Goal: Task Accomplishment & Management: Use online tool/utility

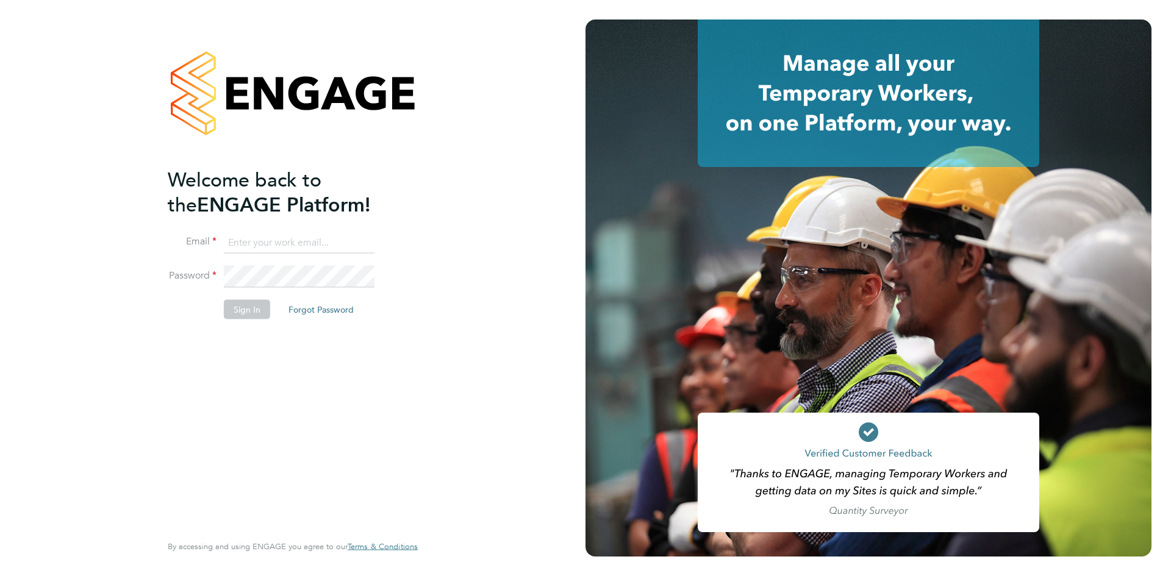
type input "louise.walsh@tfrecruitment.co.uk"
click at [264, 311] on button "Sign In" at bounding box center [247, 310] width 46 height 20
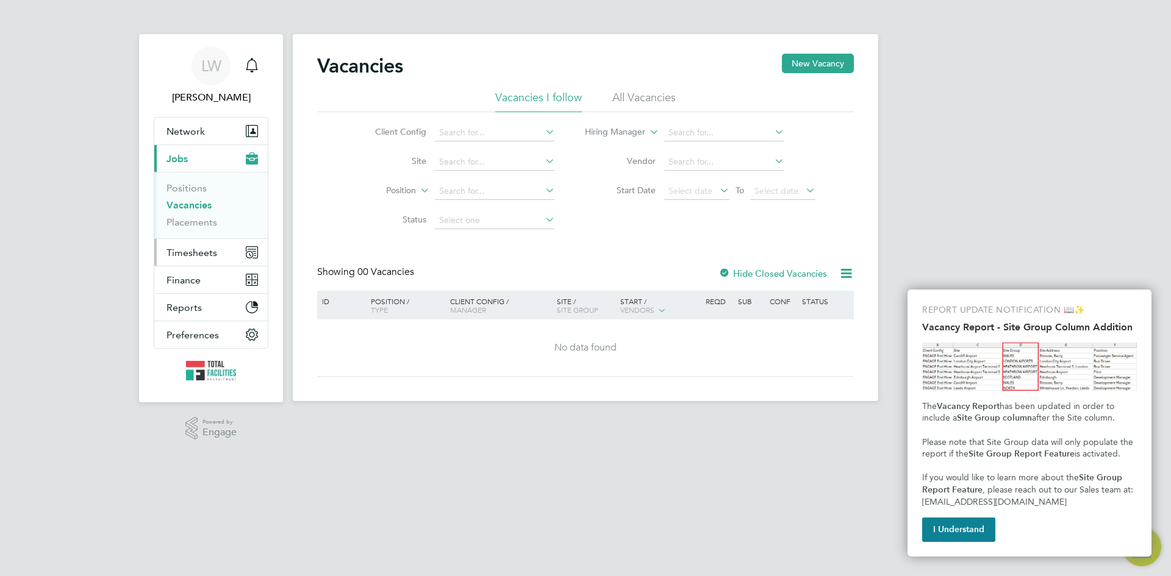
click at [181, 250] on span "Timesheets" at bounding box center [192, 253] width 51 height 12
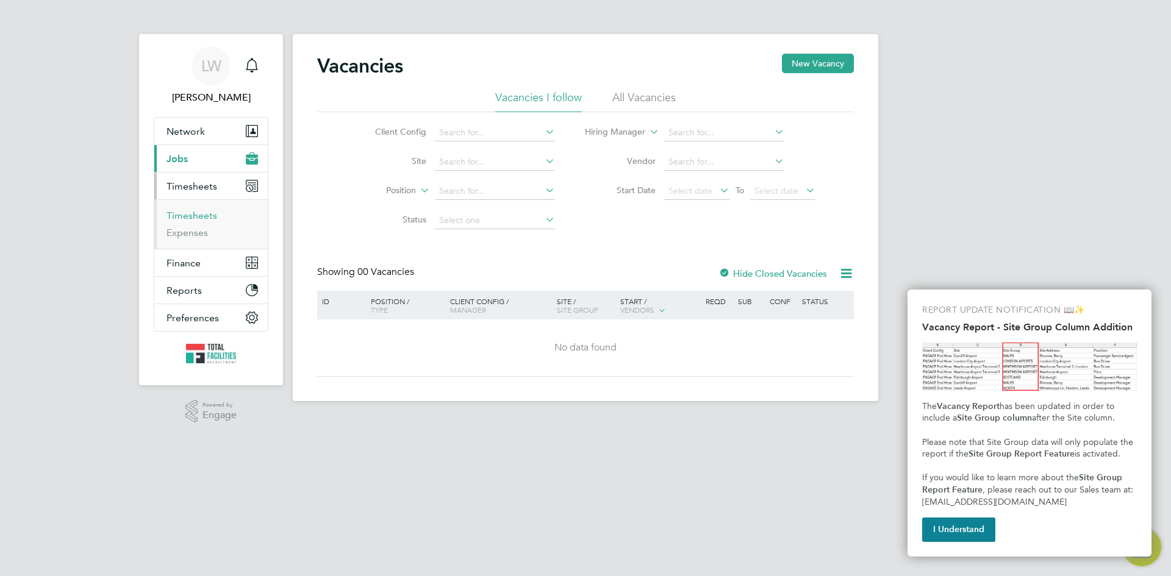
click at [193, 214] on link "Timesheets" at bounding box center [192, 216] width 51 height 12
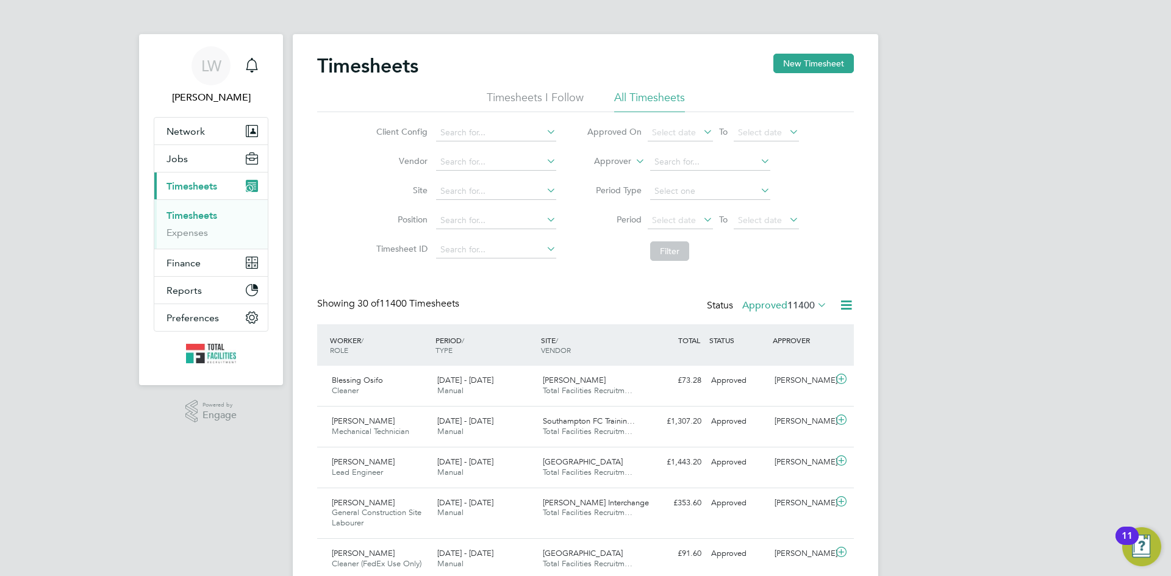
click at [815, 301] on icon at bounding box center [815, 304] width 0 height 17
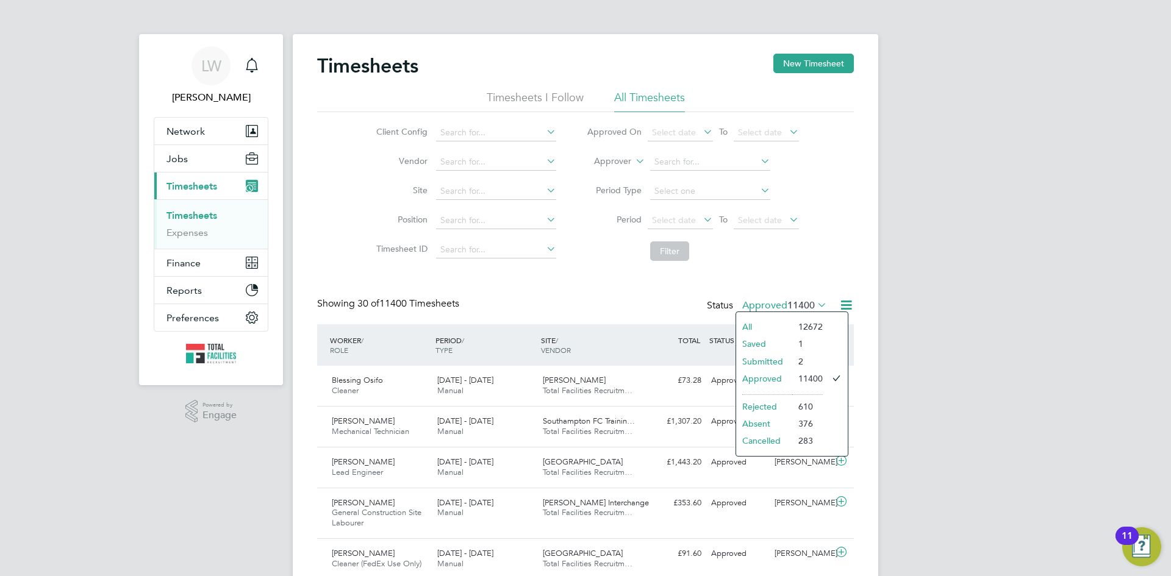
click at [853, 300] on icon at bounding box center [846, 305] width 15 height 15
click at [707, 334] on li "Export Timesheets" at bounding box center [771, 334] width 162 height 17
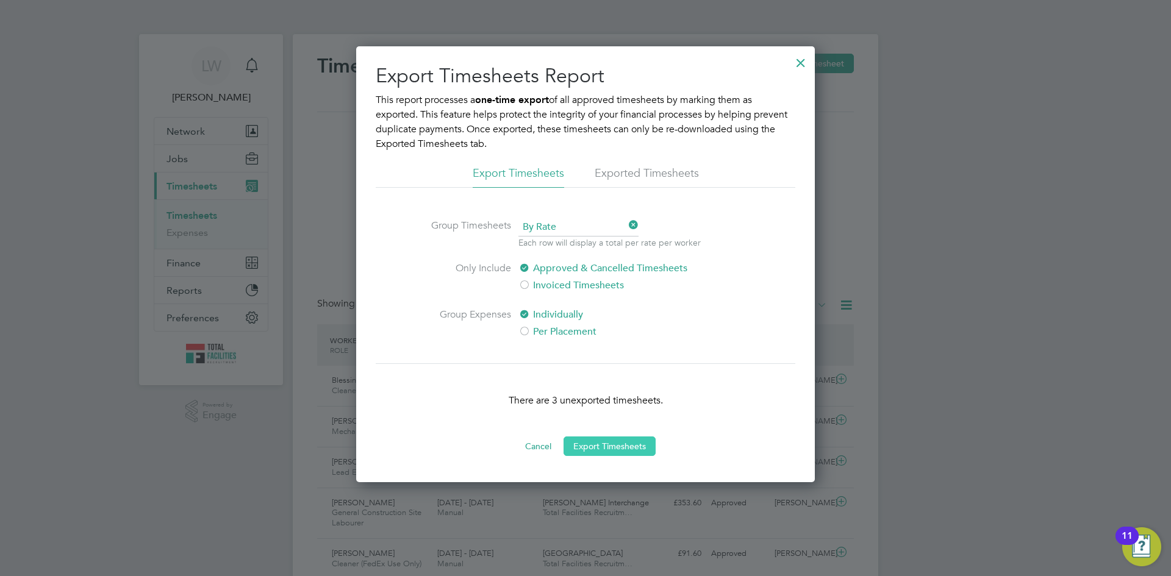
click at [632, 446] on button "Export Timesheets" at bounding box center [610, 447] width 92 height 20
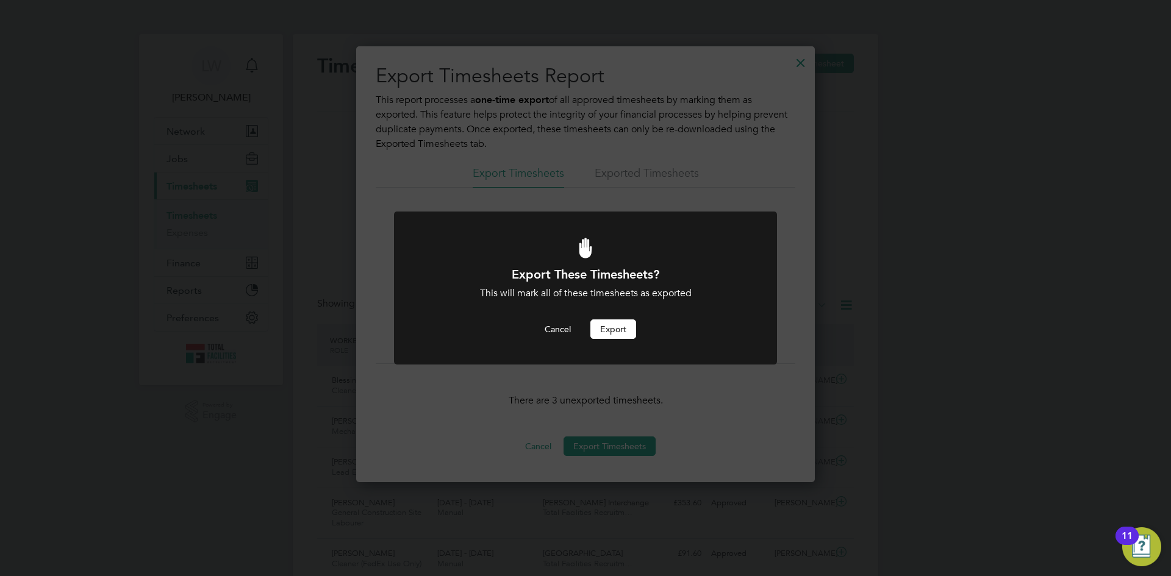
click at [619, 332] on button "Export" at bounding box center [613, 330] width 46 height 20
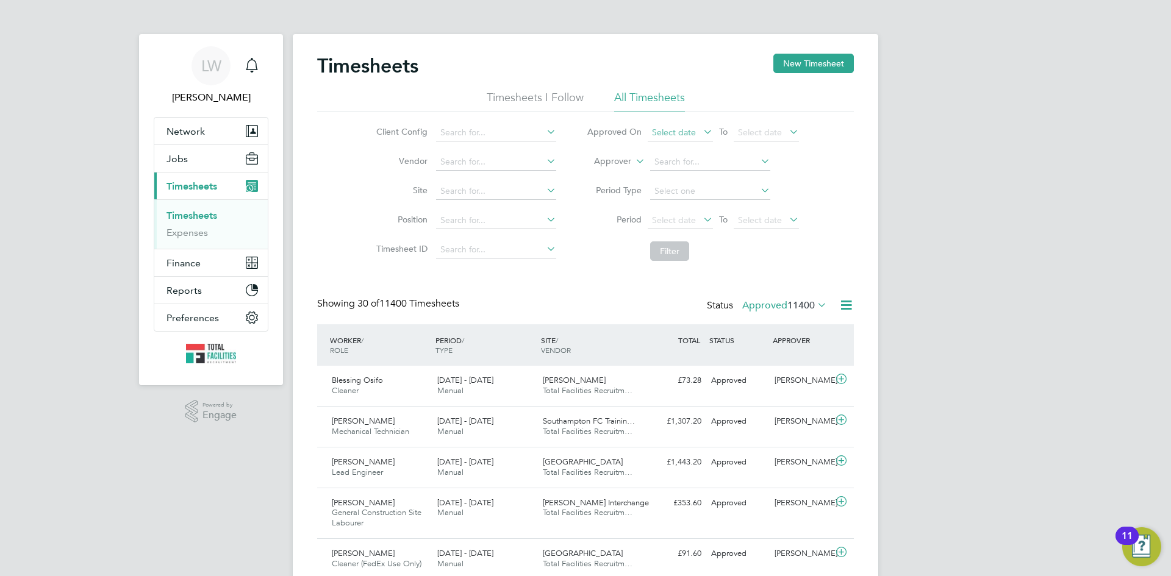
click at [683, 131] on span "Select date" at bounding box center [674, 132] width 44 height 11
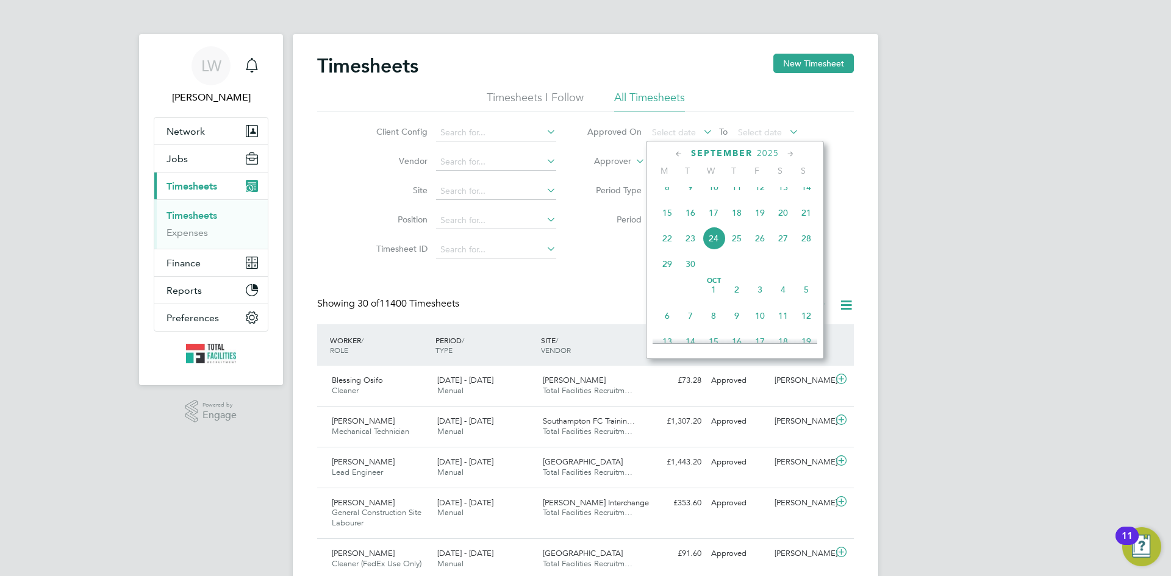
click at [709, 248] on span "24" at bounding box center [713, 238] width 23 height 23
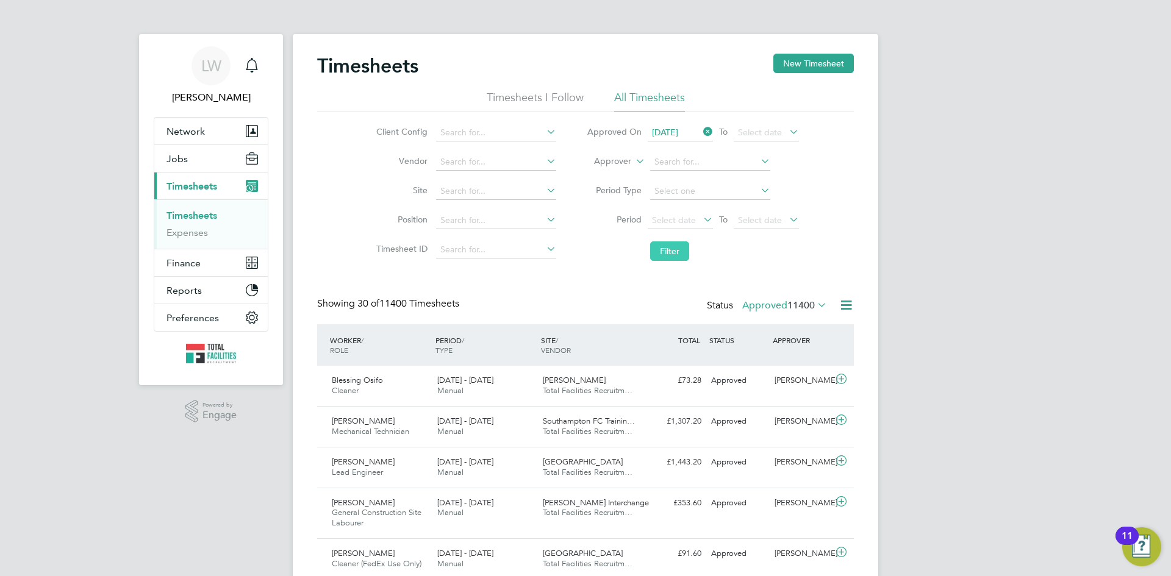
click at [655, 250] on button "Filter" at bounding box center [669, 252] width 39 height 20
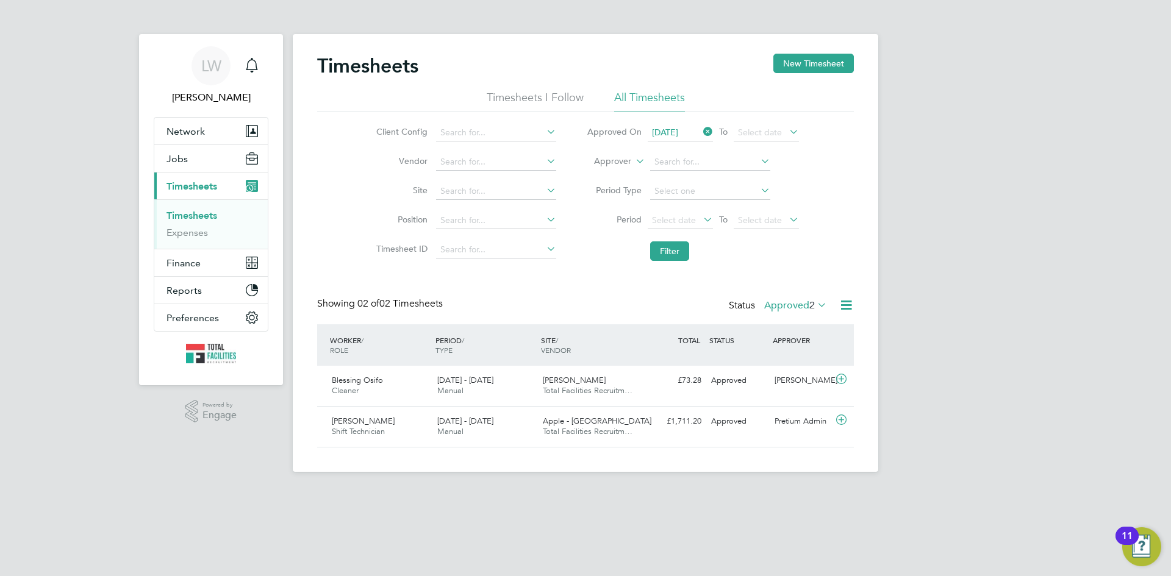
click at [664, 131] on span "[DATE]" at bounding box center [665, 132] width 26 height 11
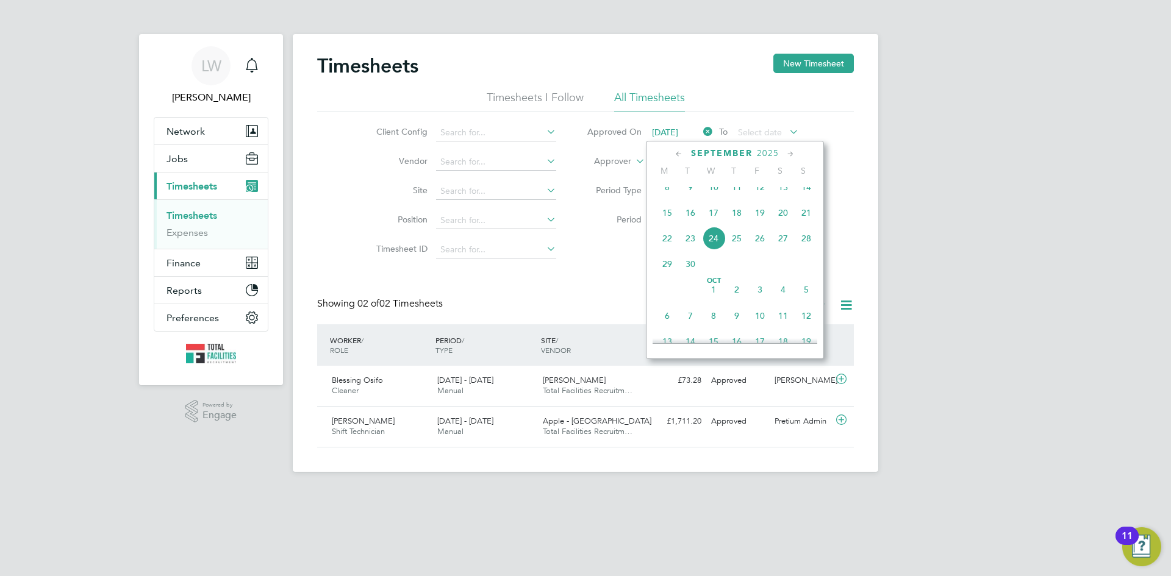
click at [689, 243] on span "23" at bounding box center [690, 238] width 23 height 23
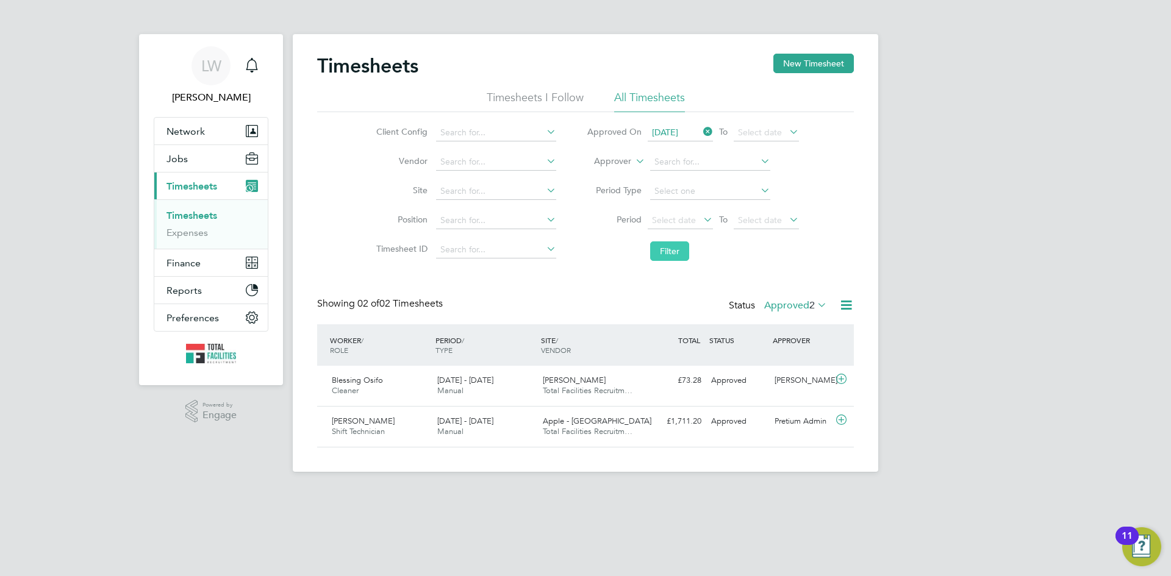
click at [687, 251] on button "Filter" at bounding box center [669, 252] width 39 height 20
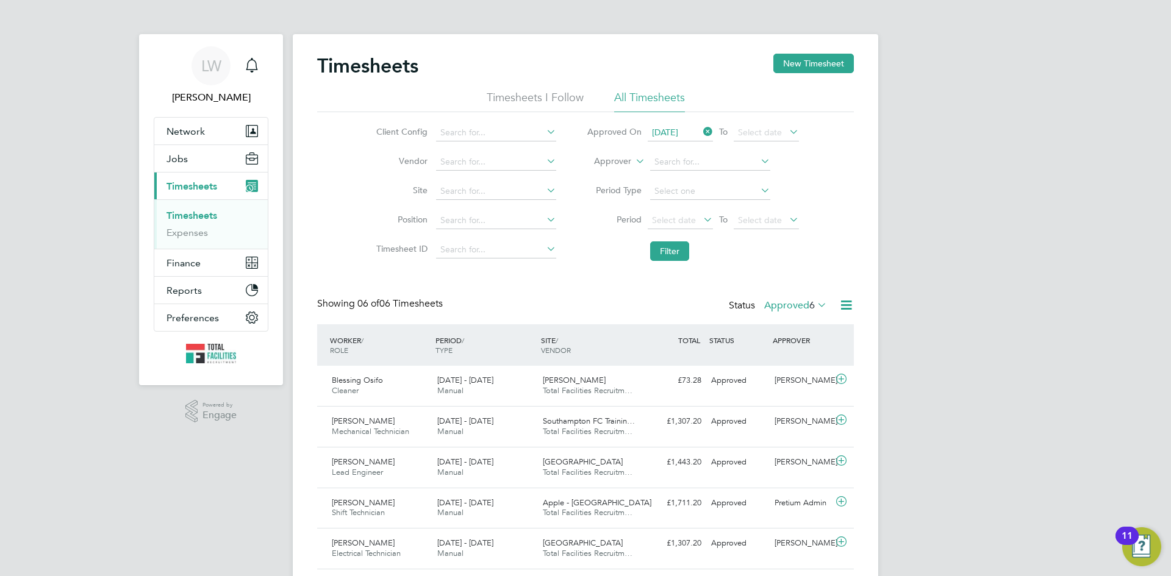
click at [844, 307] on icon at bounding box center [846, 305] width 15 height 15
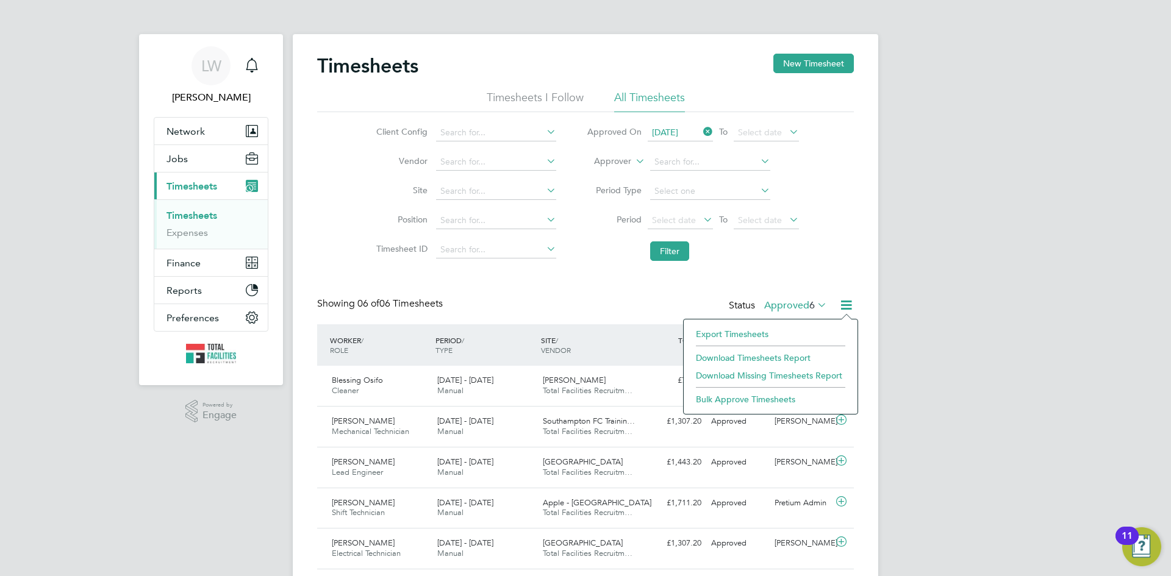
click at [763, 354] on li "Download Timesheets Report" at bounding box center [771, 358] width 162 height 17
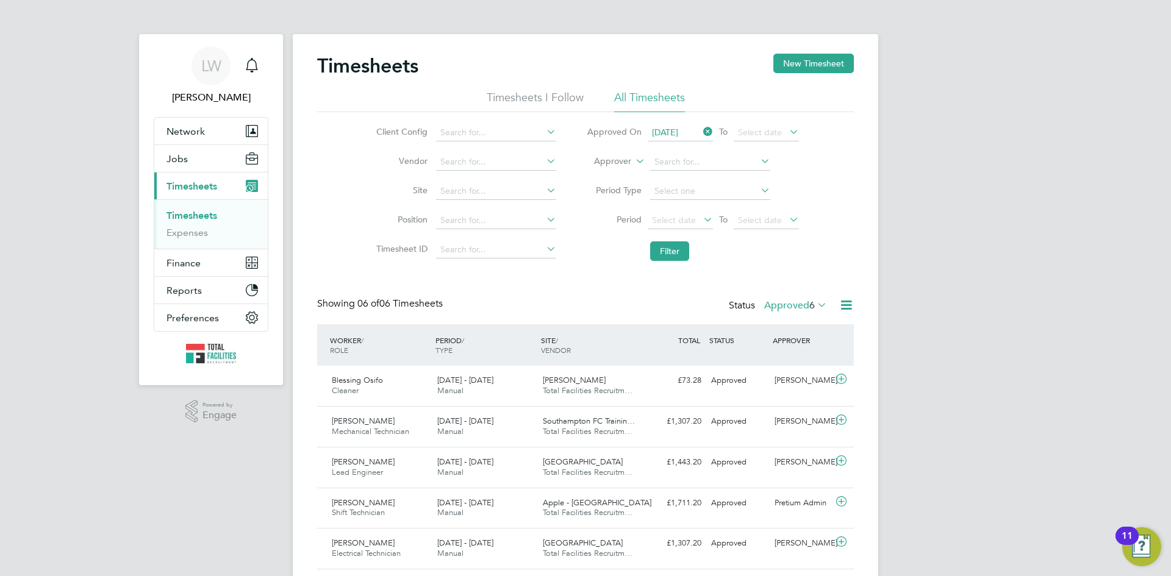
click at [815, 303] on icon at bounding box center [815, 304] width 0 height 17
click at [800, 277] on div "Timesheets New Timesheet Timesheets I Follow All Timesheets Client Config Vendo…" at bounding box center [585, 332] width 537 height 557
click at [843, 303] on icon at bounding box center [846, 305] width 15 height 15
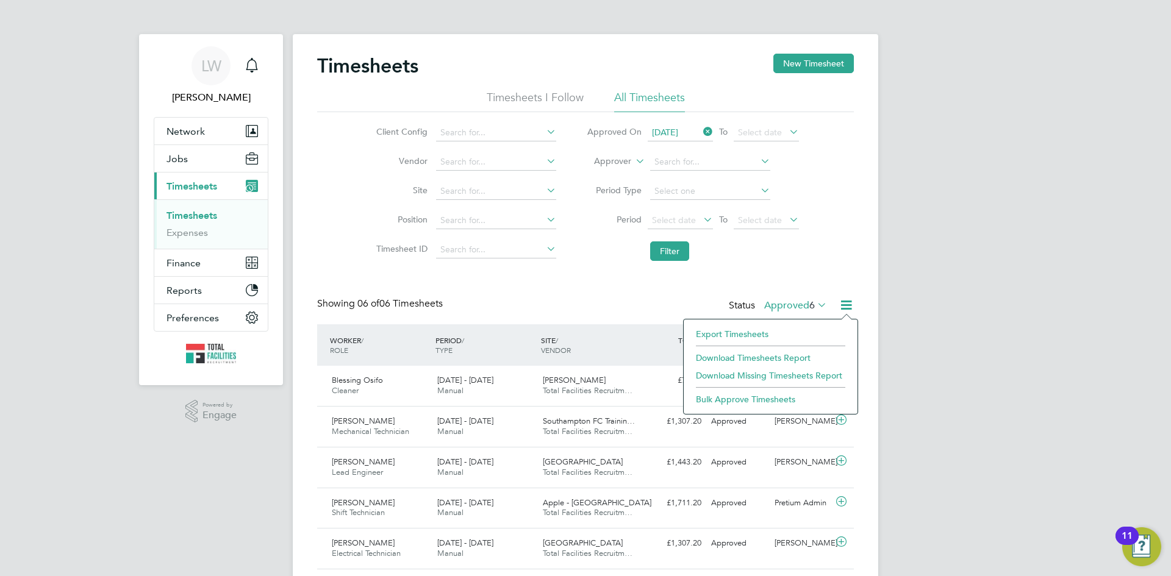
click at [770, 356] on li "Download Timesheets Report" at bounding box center [771, 358] width 162 height 17
